Goal: Task Accomplishment & Management: Manage account settings

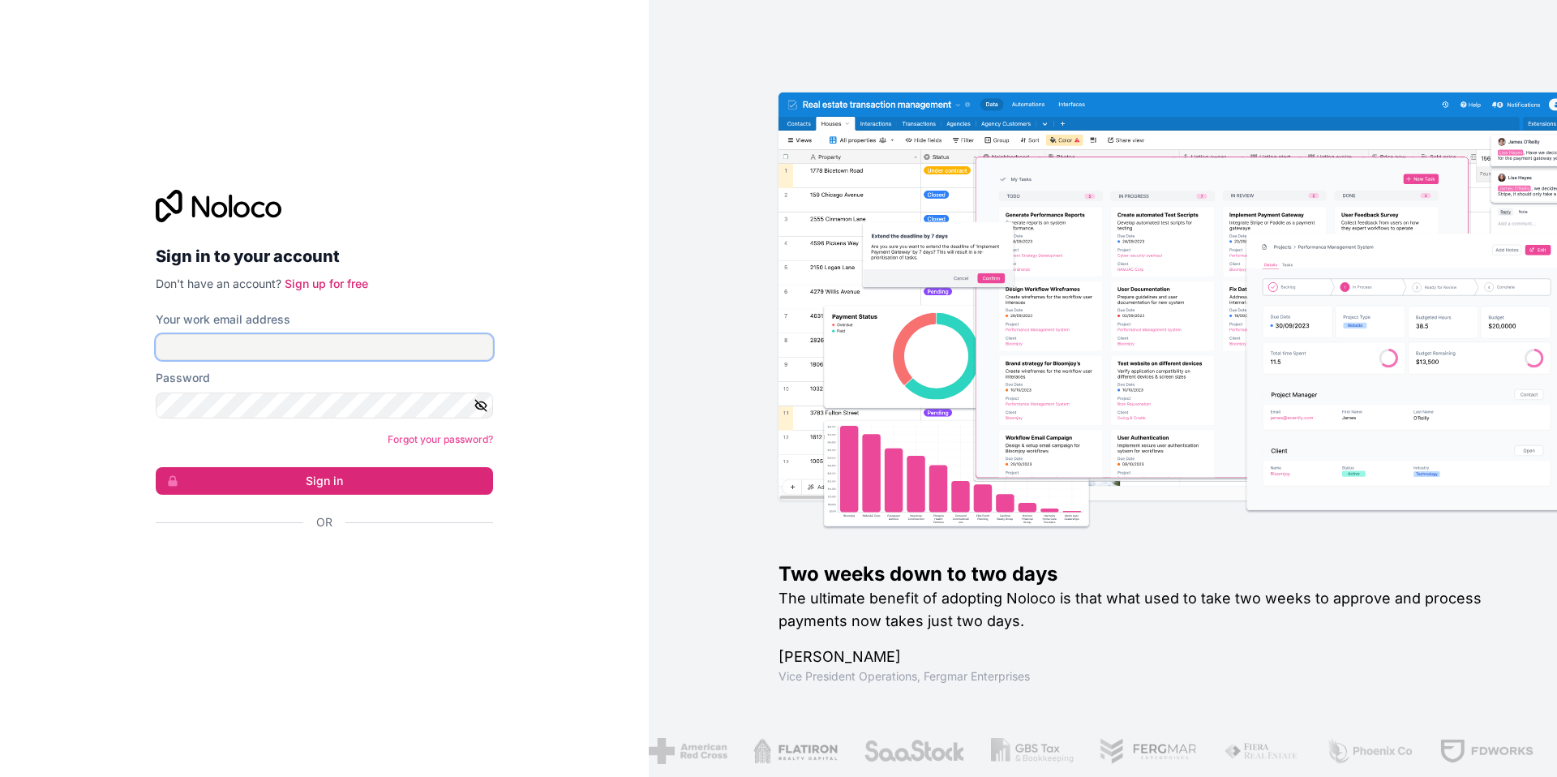
click at [316, 343] on input "Your work email address" at bounding box center [324, 347] width 337 height 26
type input "christine@southerndrapery.com"
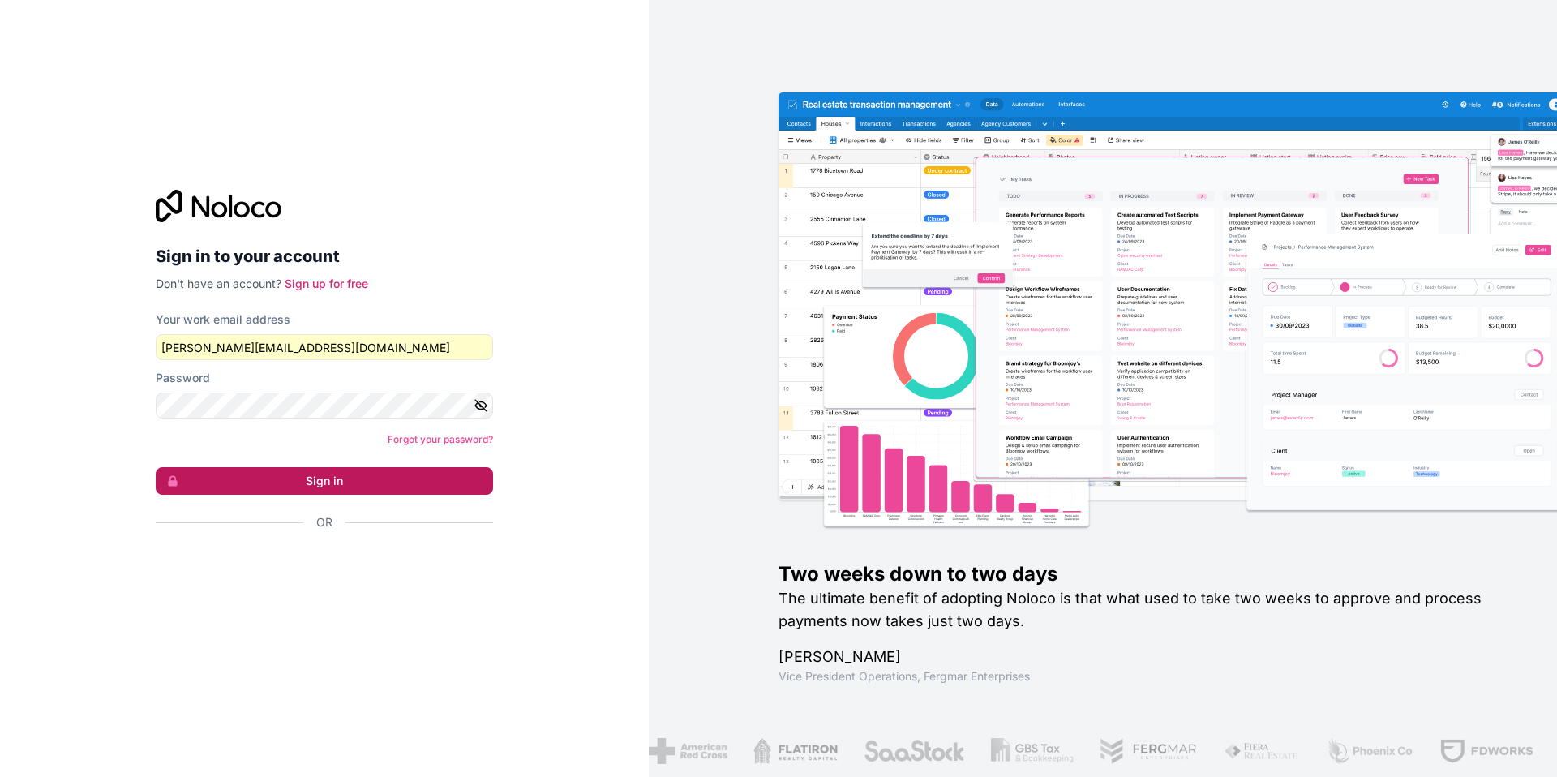
click at [326, 482] on button "Sign in" at bounding box center [324, 481] width 337 height 28
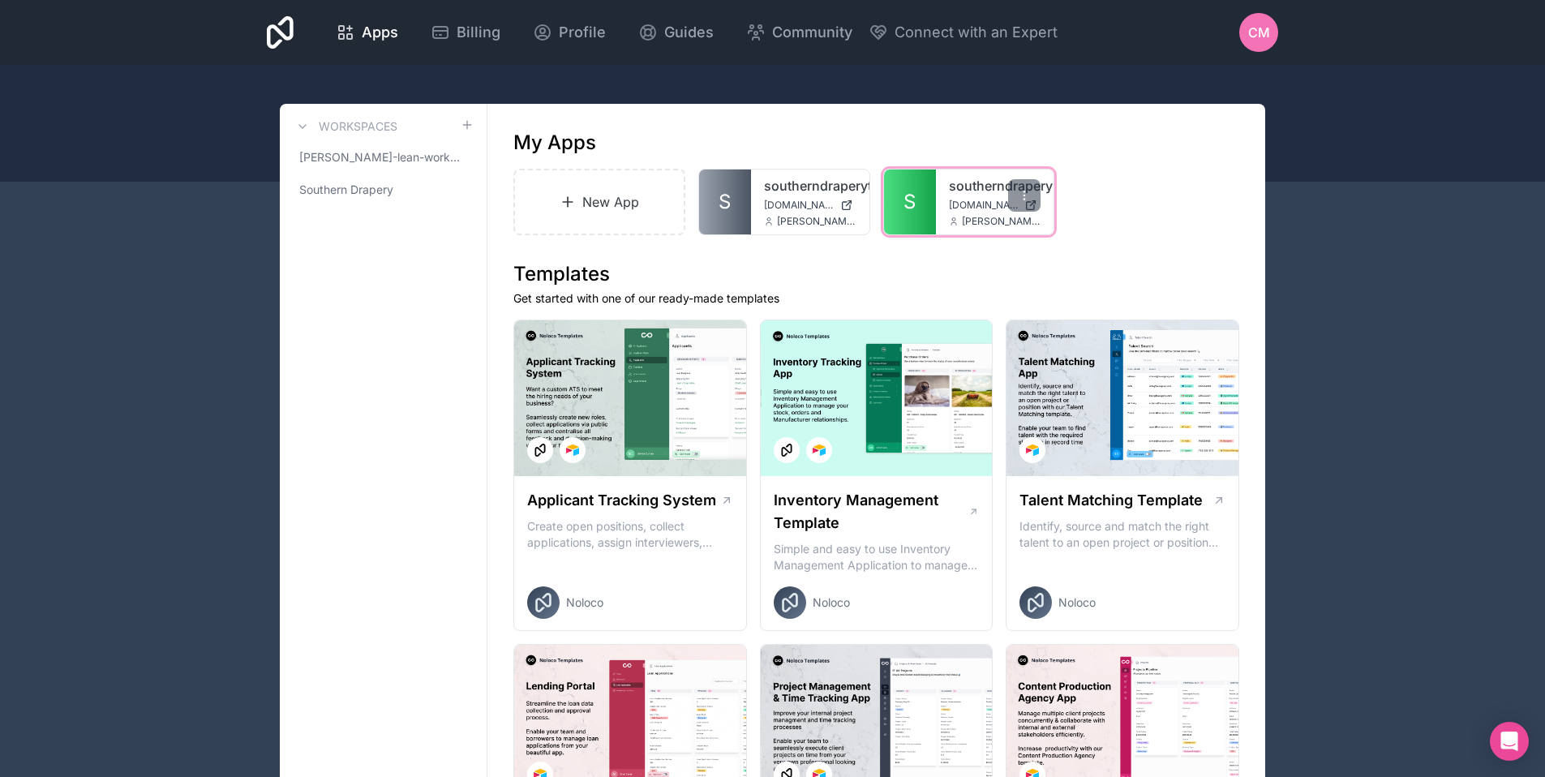
click at [981, 199] on span "southerndrapery.noloco.co" at bounding box center [984, 205] width 70 height 13
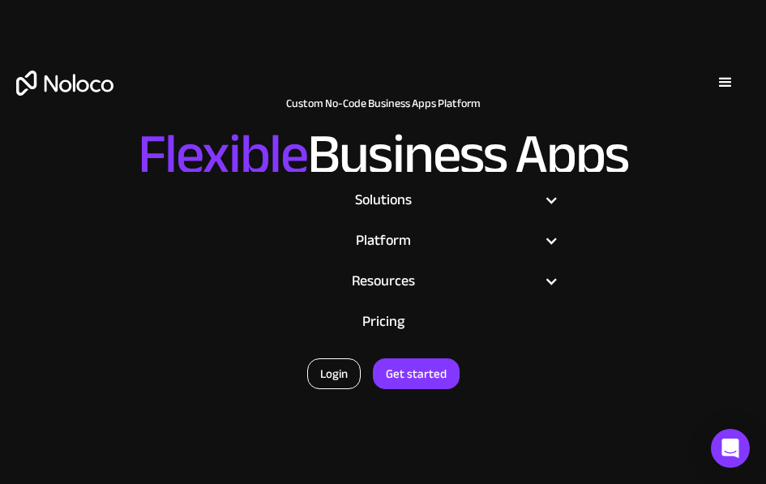
click at [339, 385] on link "Login" at bounding box center [334, 373] width 54 height 31
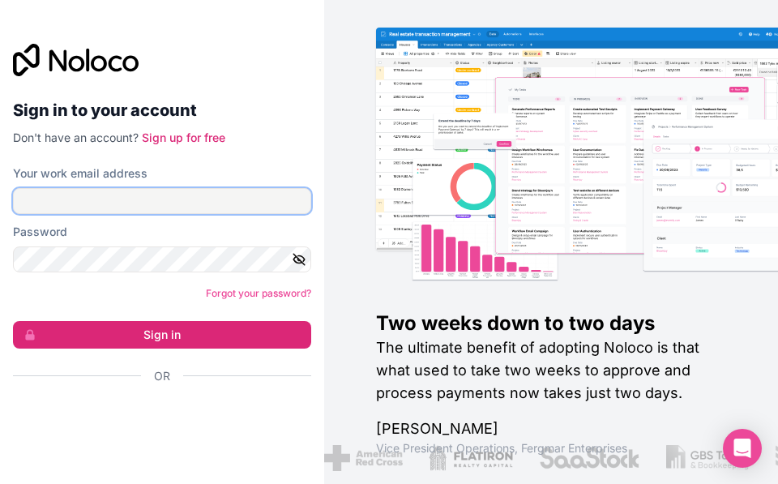
click at [116, 202] on input "Your work email address" at bounding box center [162, 201] width 298 height 26
type input "rfq@southerndrapery.com"
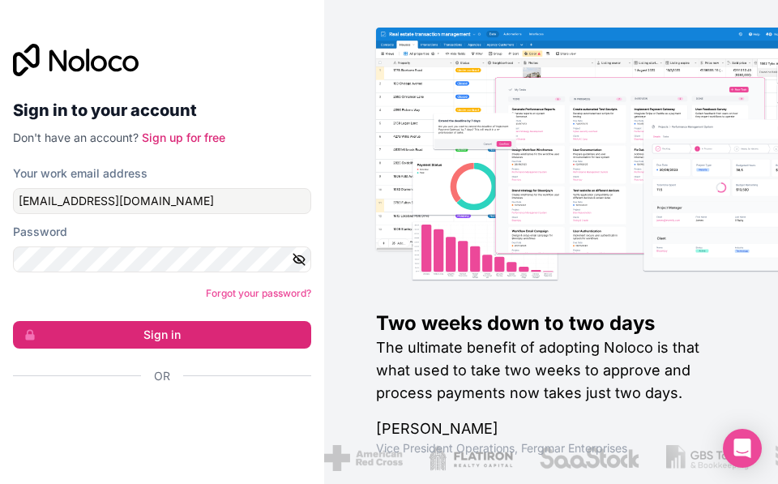
click at [297, 261] on icon "button" at bounding box center [299, 259] width 15 height 15
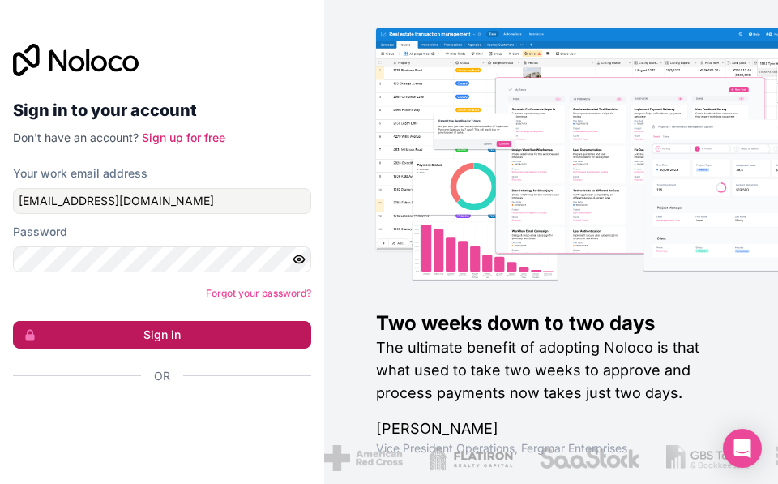
click at [155, 334] on button "Sign in" at bounding box center [162, 335] width 298 height 28
